Goal: Transaction & Acquisition: Purchase product/service

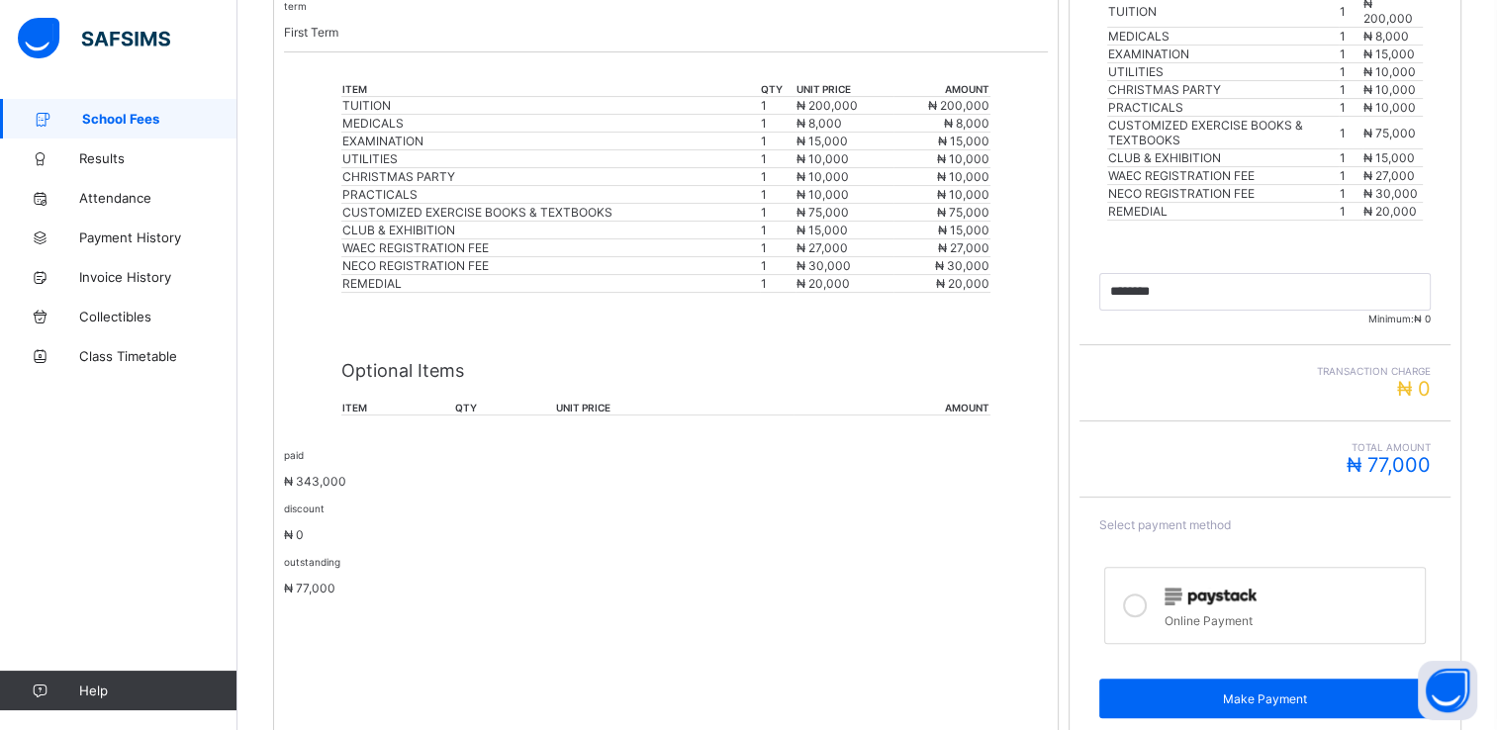
scroll to position [604, 0]
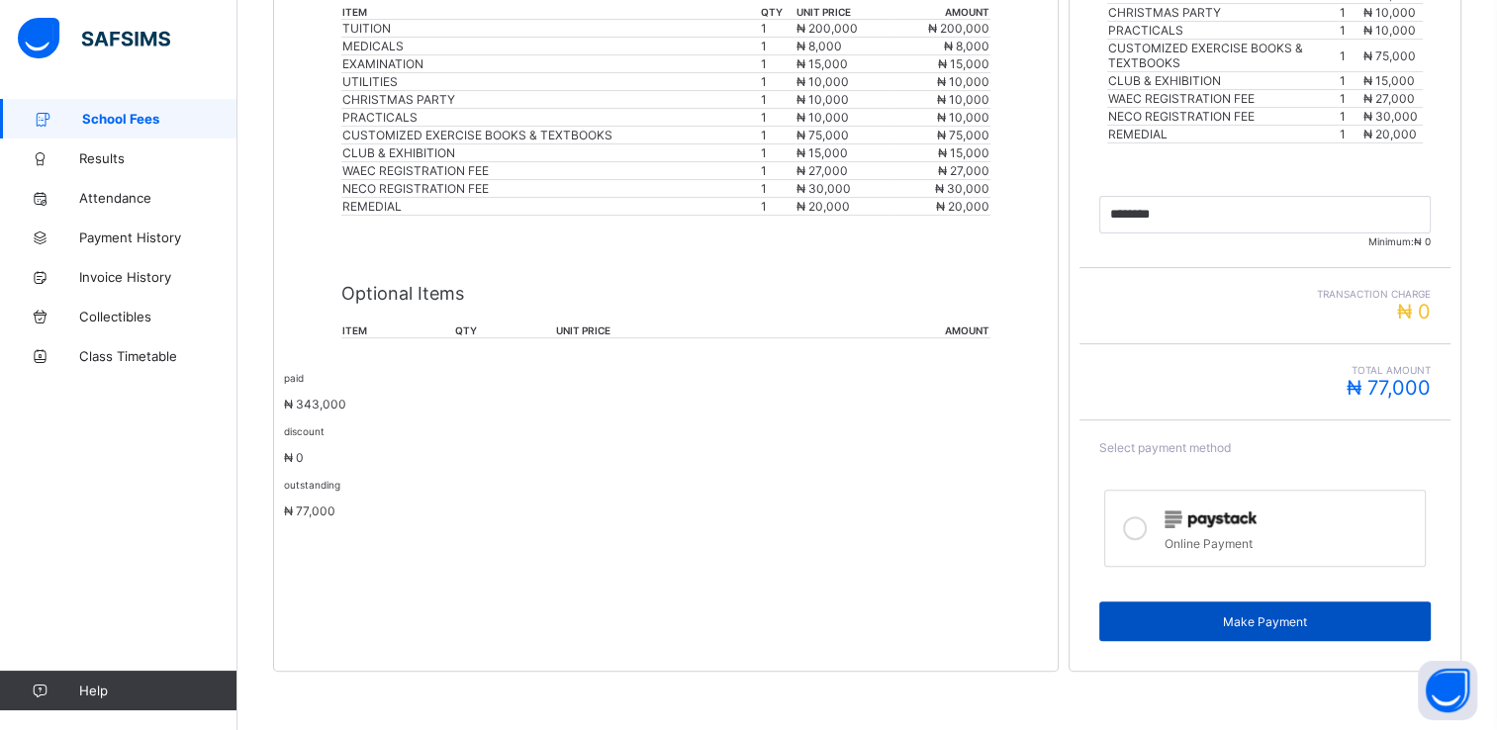
click at [1274, 615] on span "Make Payment" at bounding box center [1265, 621] width 302 height 15
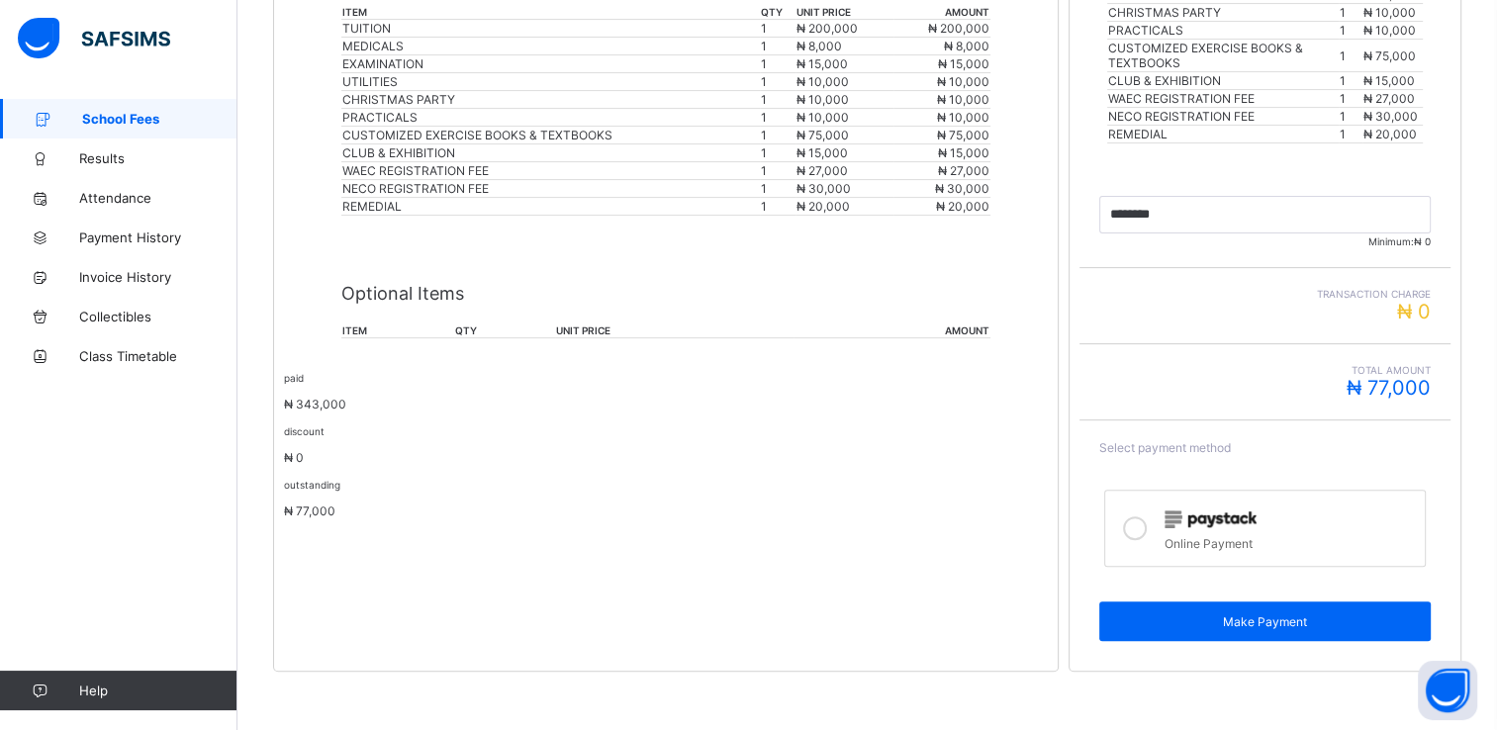
click at [1144, 518] on icon at bounding box center [1135, 529] width 24 height 24
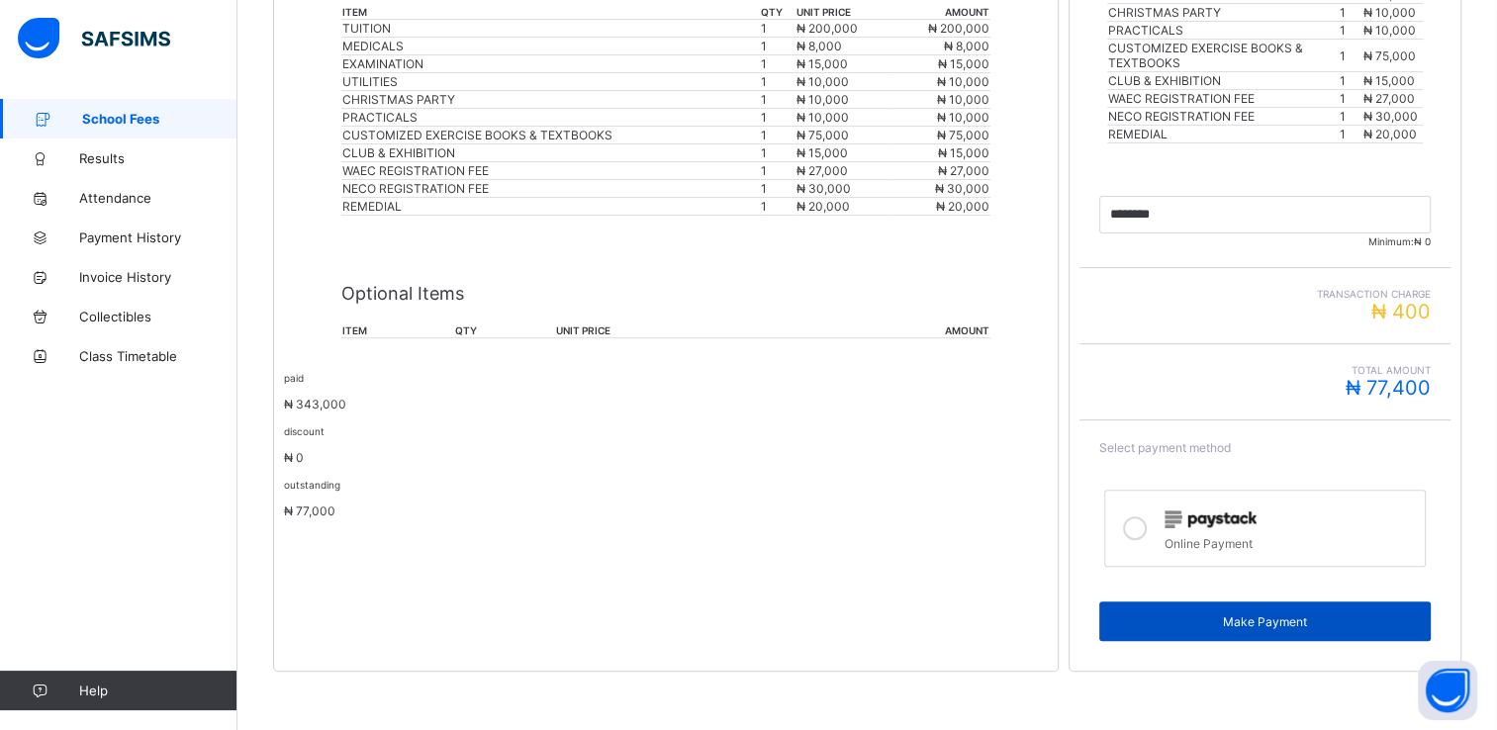
click at [1267, 614] on span "Make Payment" at bounding box center [1265, 621] width 302 height 15
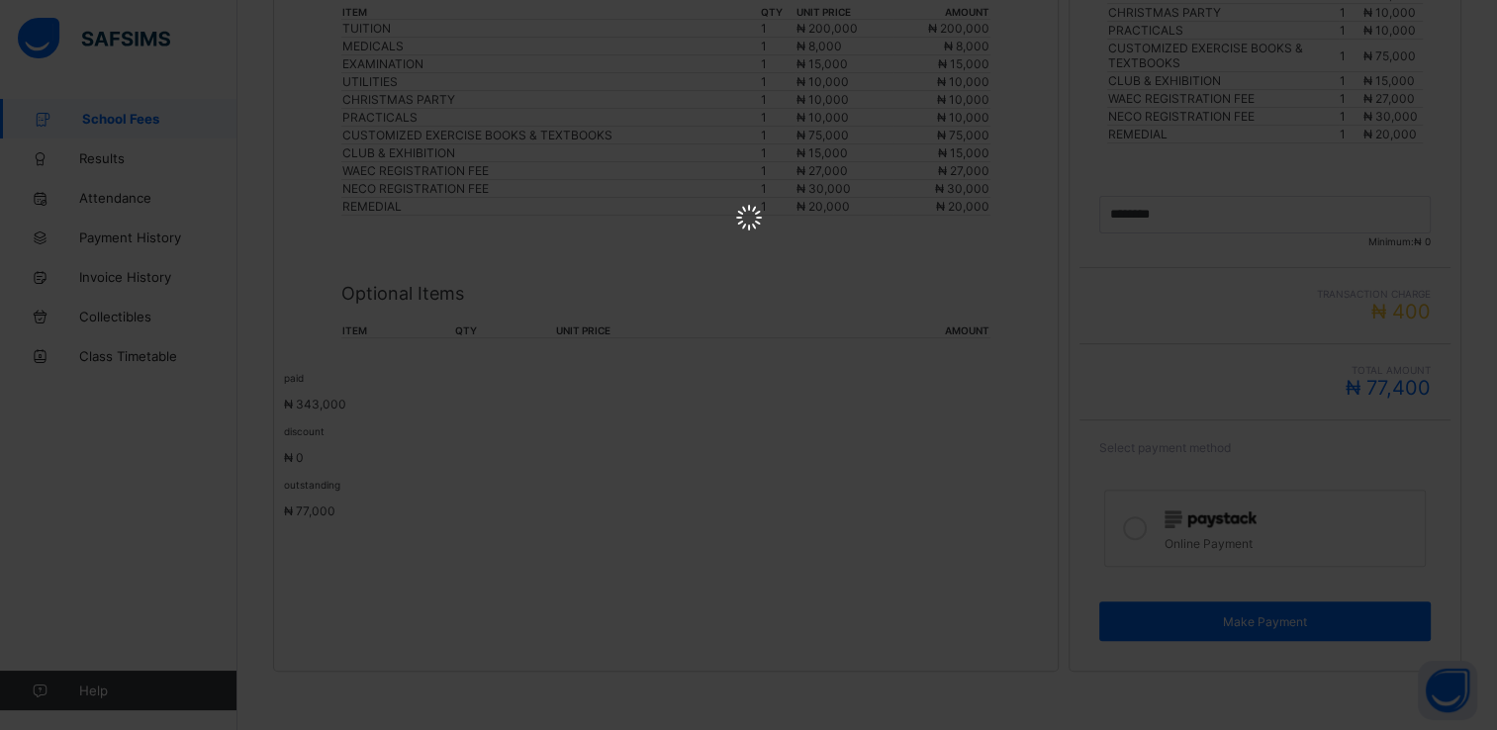
scroll to position [0, 0]
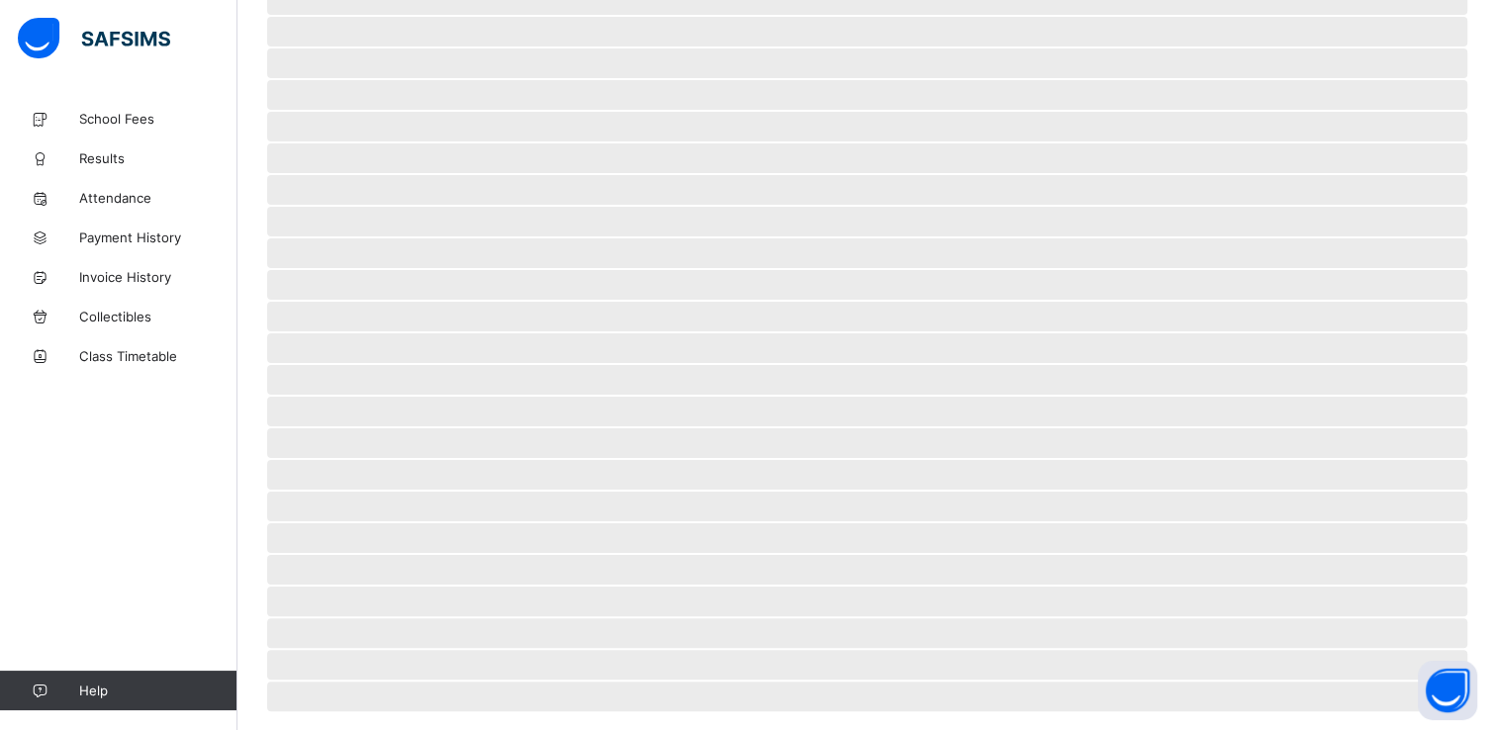
scroll to position [51, 0]
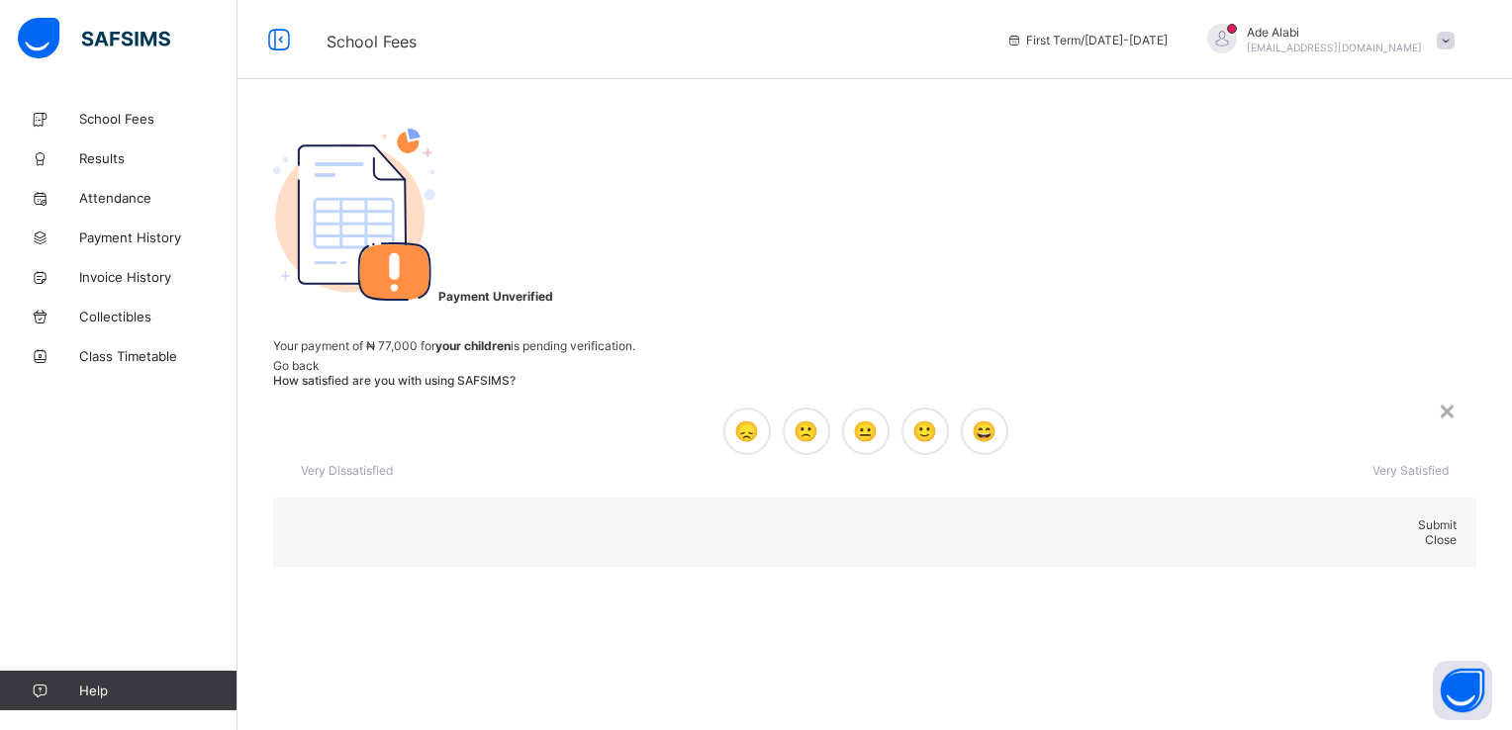
click at [1425, 532] on span "Close" at bounding box center [1441, 539] width 32 height 15
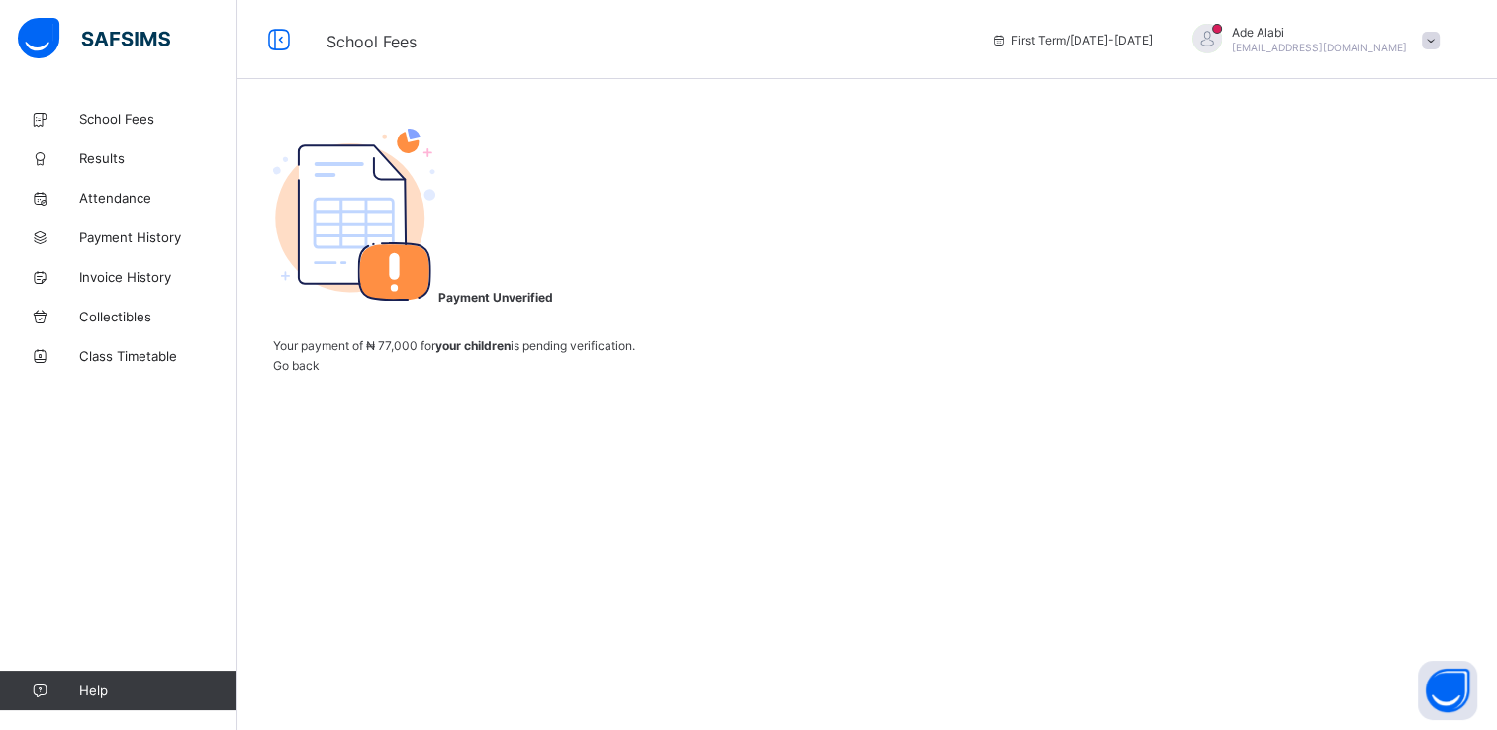
click at [320, 373] on span "Go back" at bounding box center [296, 365] width 47 height 15
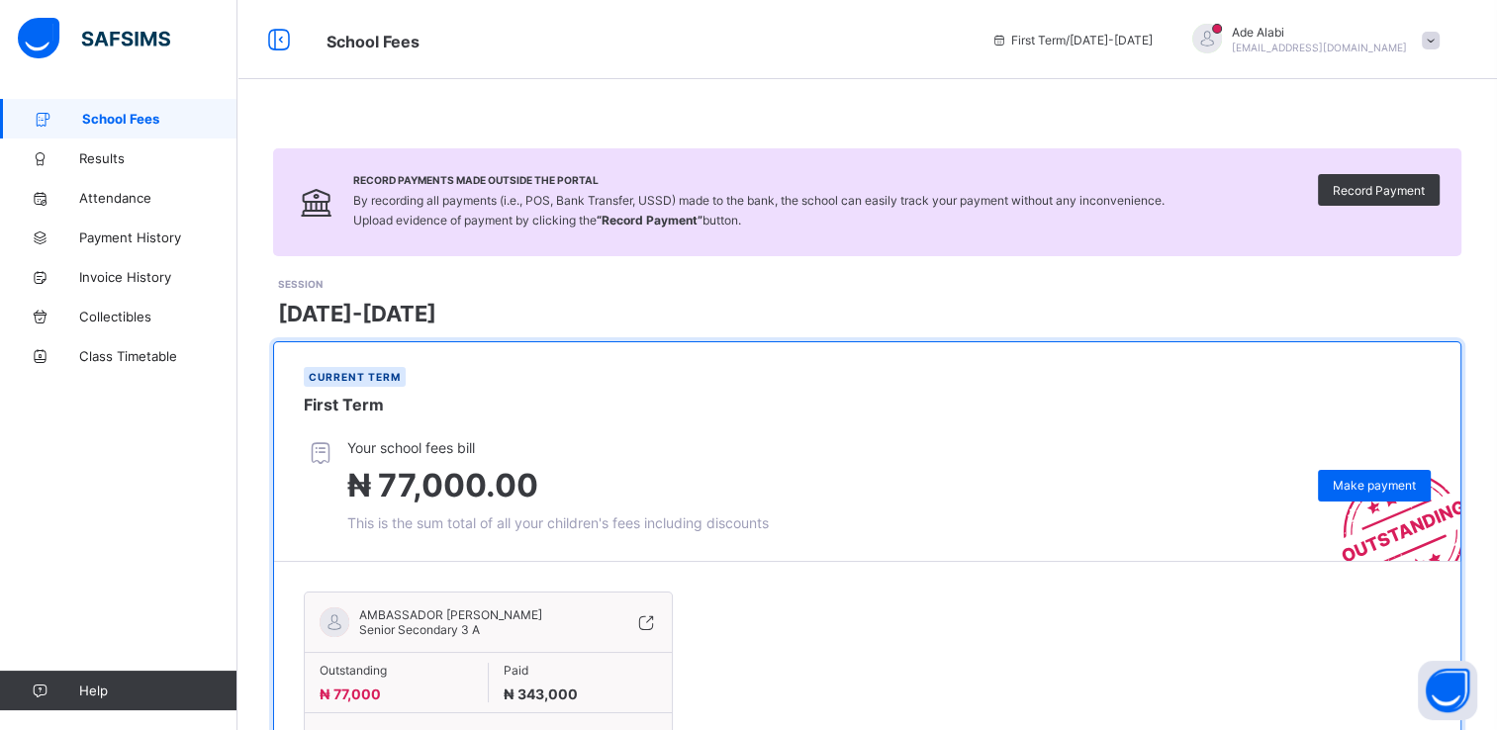
scroll to position [114, 0]
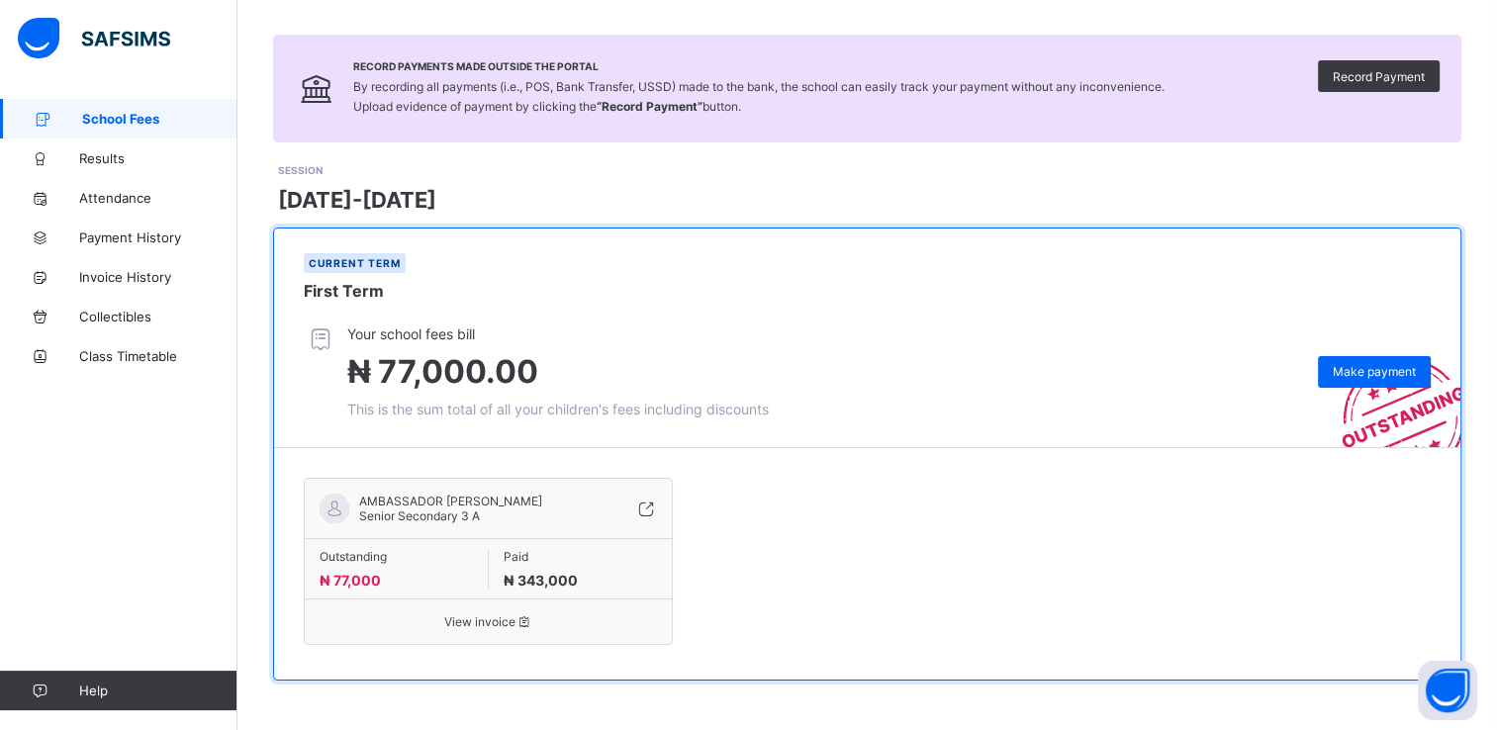
click at [493, 619] on span "View invoice" at bounding box center [488, 621] width 337 height 15
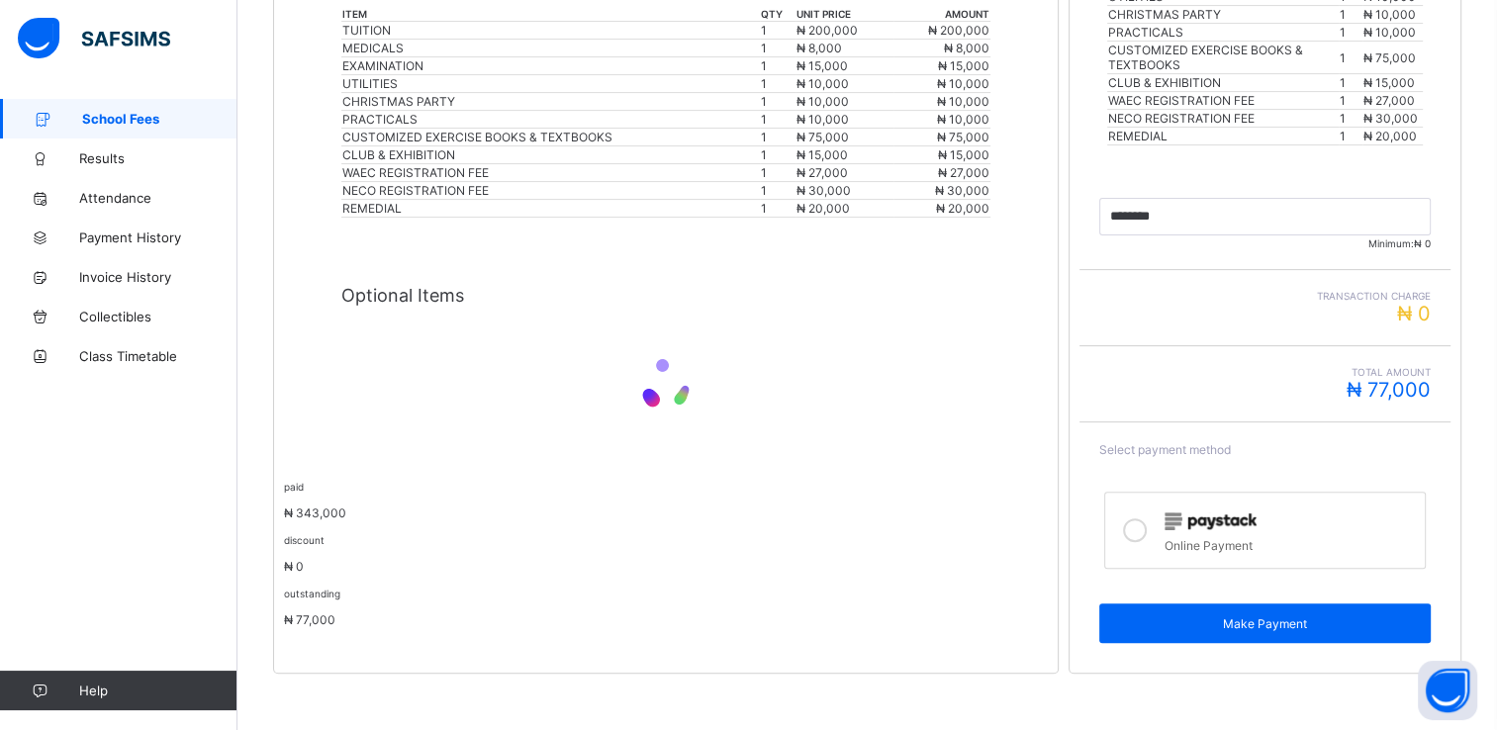
scroll to position [604, 0]
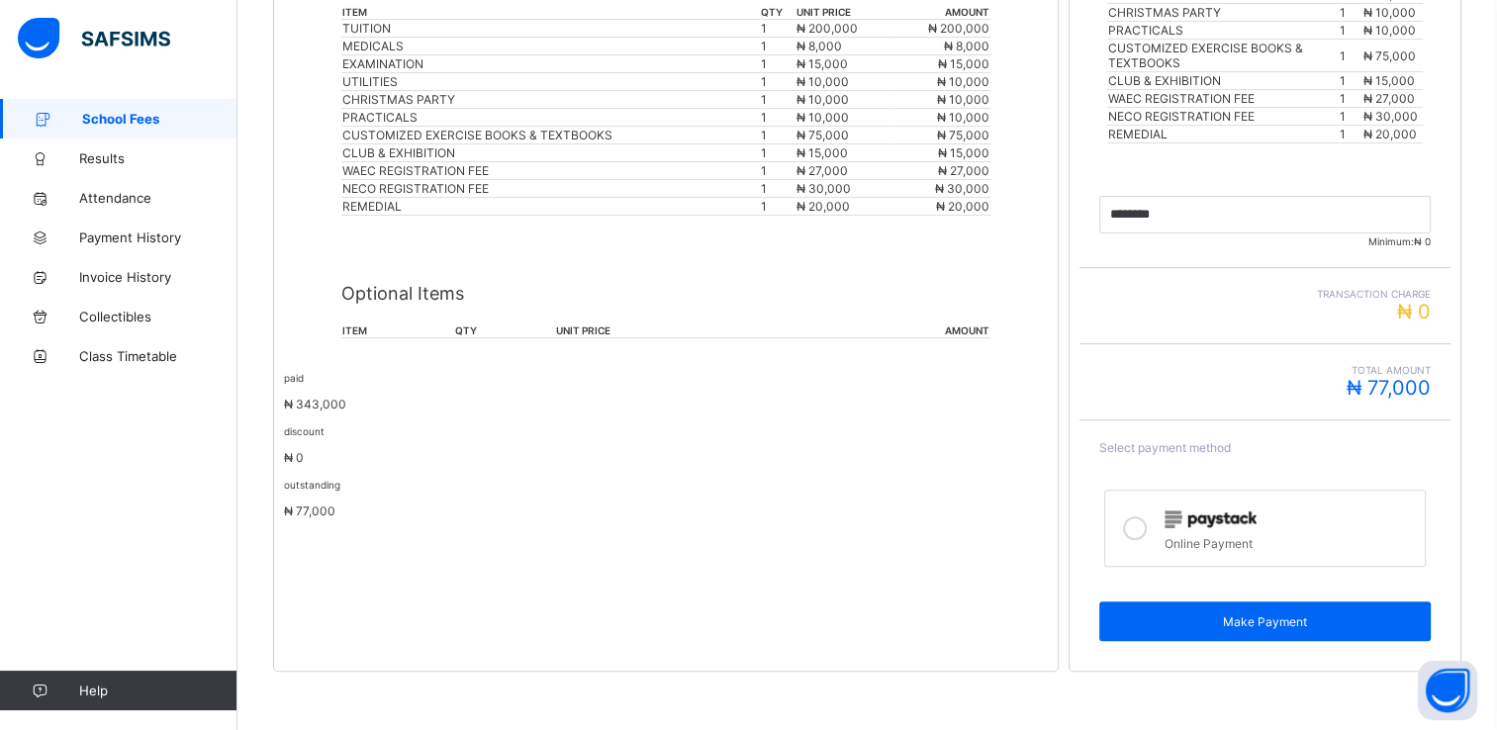
click at [1147, 524] on icon at bounding box center [1135, 529] width 24 height 24
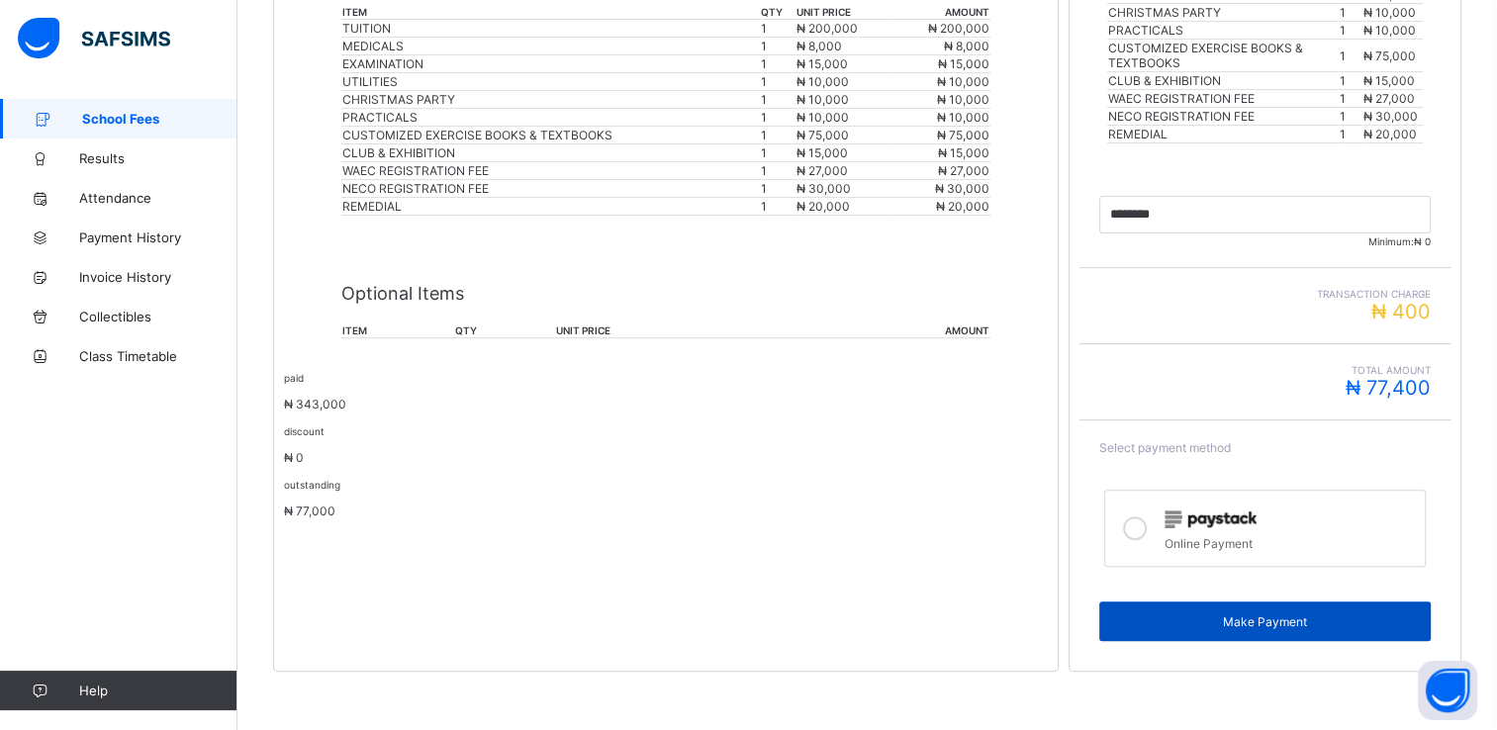
click at [1275, 619] on span "Make Payment" at bounding box center [1265, 621] width 302 height 15
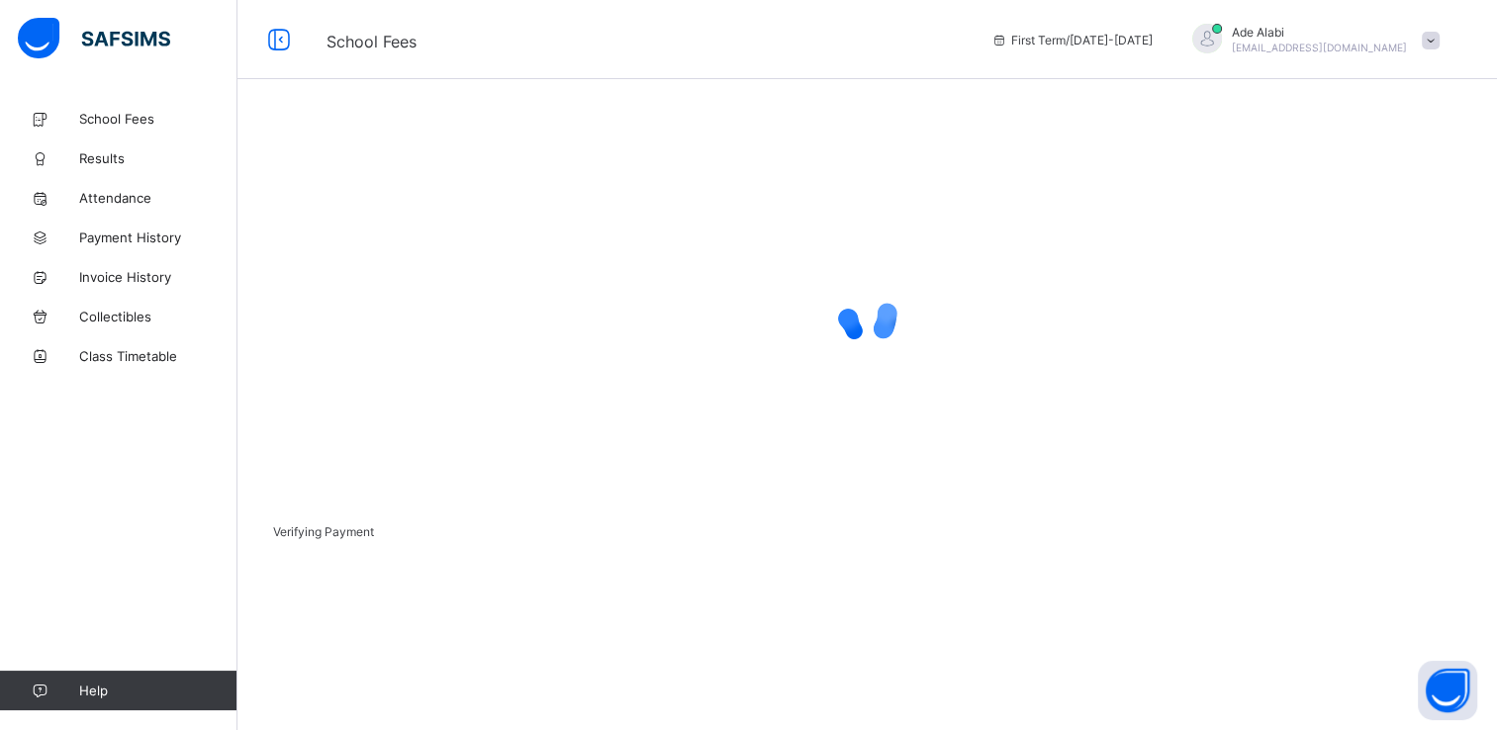
scroll to position [41, 0]
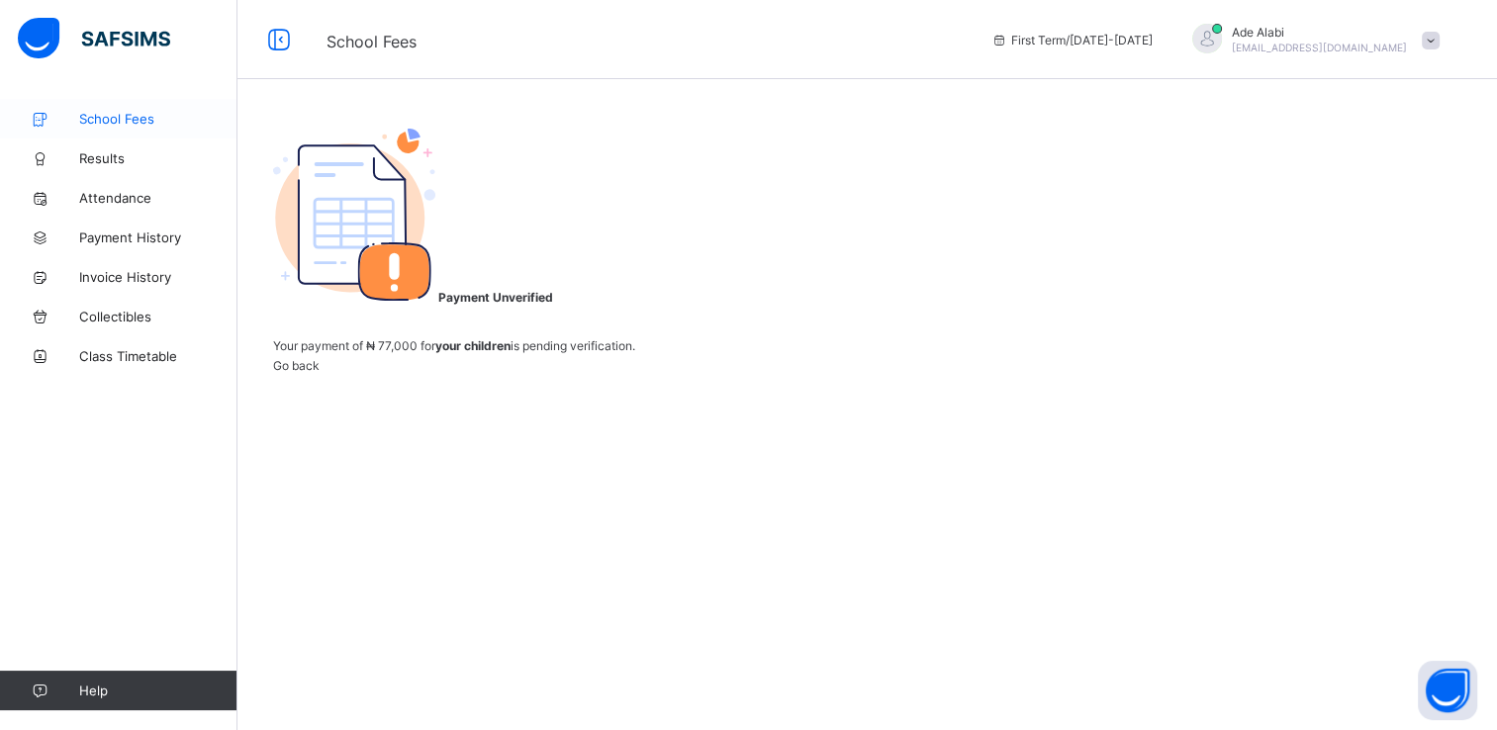
click at [105, 112] on span "School Fees" at bounding box center [158, 119] width 158 height 16
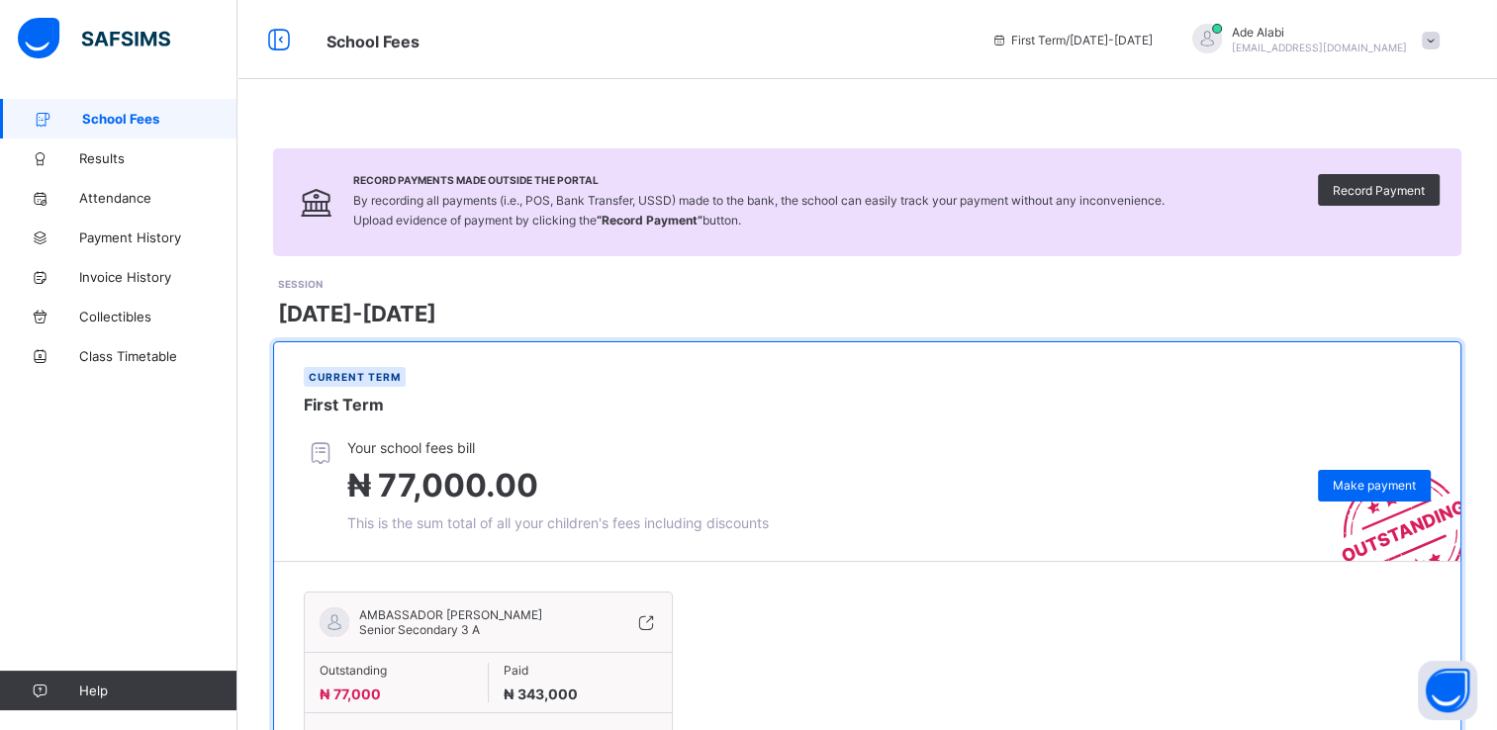
scroll to position [114, 0]
